Goal: Navigation & Orientation: Find specific page/section

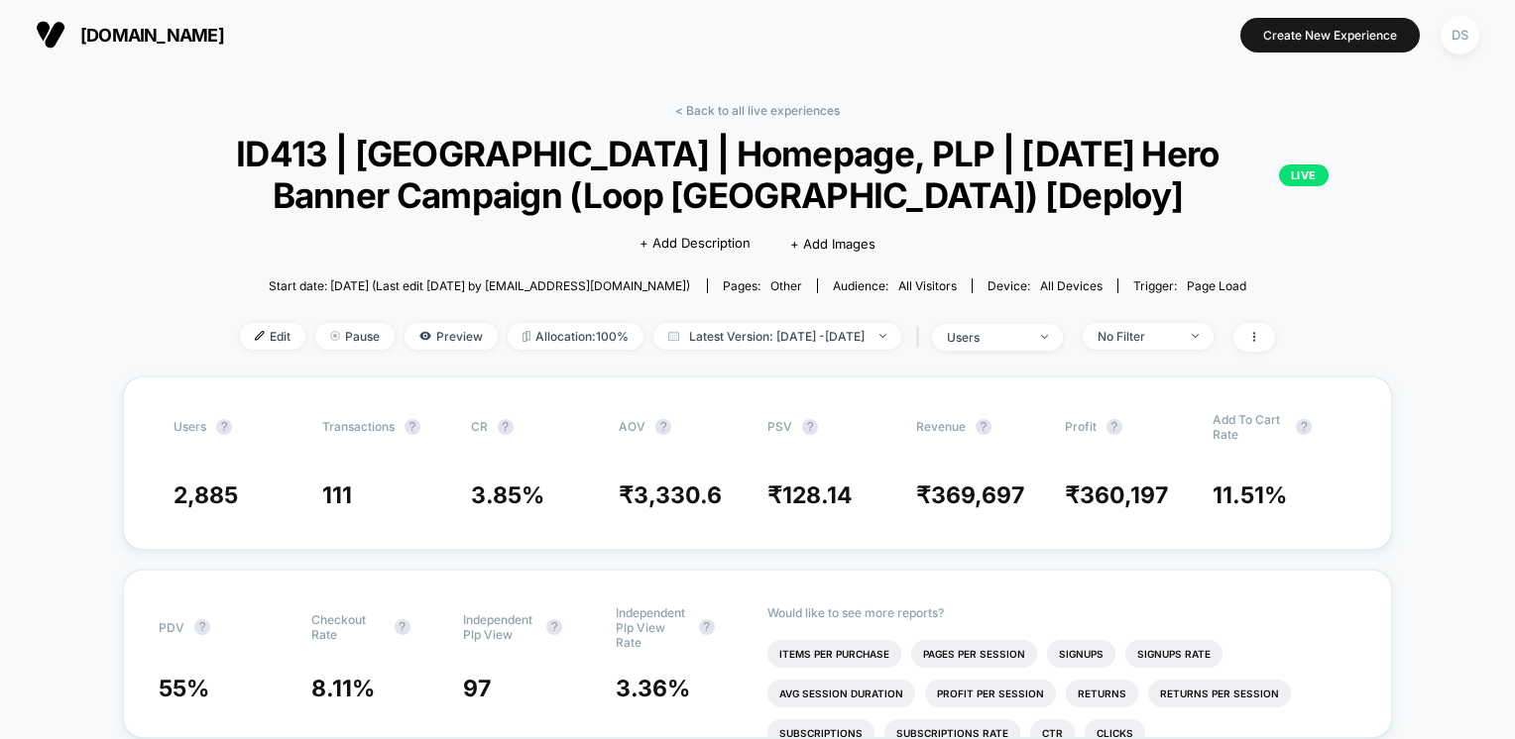
click at [770, 105] on link "< Back to all live experiences" at bounding box center [757, 110] width 165 height 15
